Goal: Transaction & Acquisition: Purchase product/service

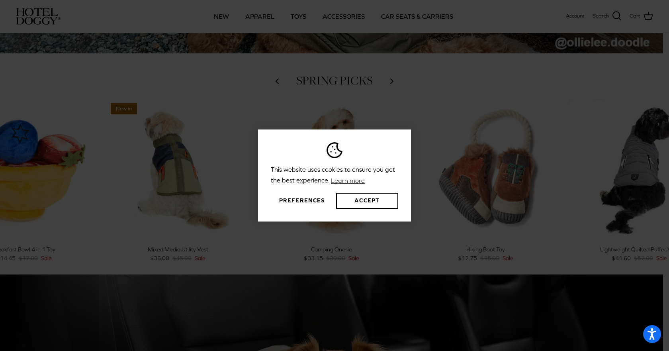
click at [304, 201] on button "Preferences" at bounding box center [302, 201] width 62 height 16
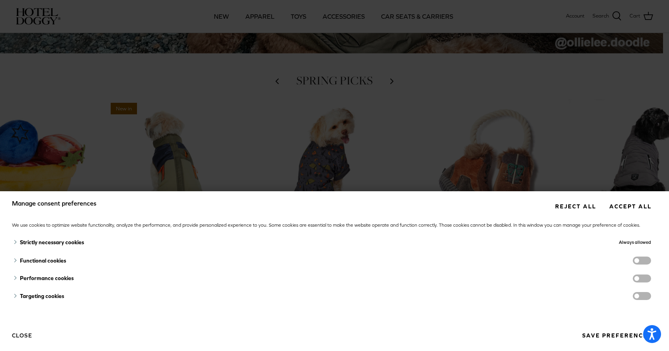
click at [635, 260] on span "functionality cookies" at bounding box center [641, 260] width 18 height 8
click at [649, 261] on input "functionality cookies" at bounding box center [649, 261] width 0 height 0
click at [638, 263] on span "functionality cookies" at bounding box center [641, 260] width 18 height 8
click at [649, 261] on input "functionality cookies" at bounding box center [649, 261] width 0 height 0
click at [606, 339] on button "Save preferences" at bounding box center [616, 335] width 81 height 15
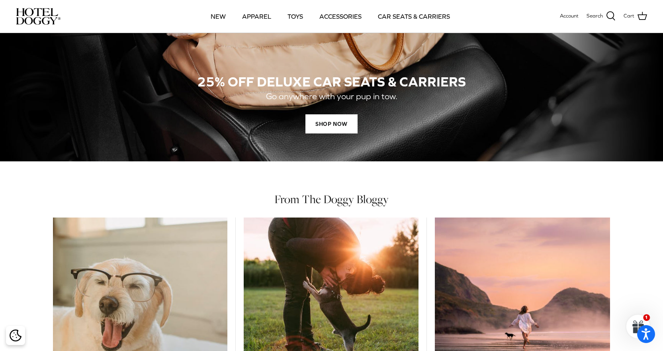
scroll to position [716, 0]
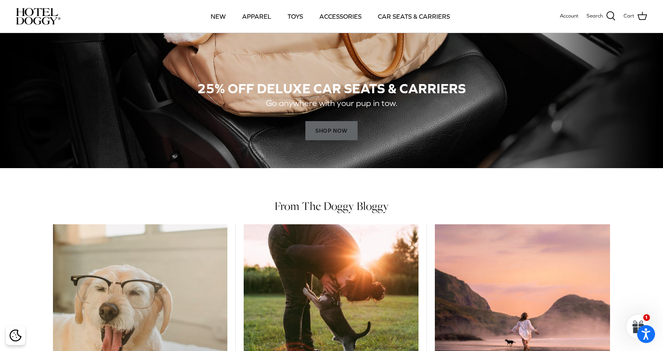
click at [344, 136] on span "SHOP NOW" at bounding box center [331, 130] width 52 height 19
